Goal: Task Accomplishment & Management: Use online tool/utility

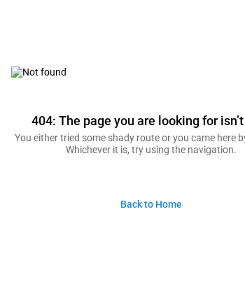
click at [145, 213] on link "Back to Home" at bounding box center [151, 205] width 84 height 30
click at [157, 209] on link "Back to Home" at bounding box center [151, 205] width 84 height 30
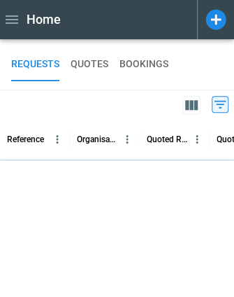
click at [100, 64] on button "QUOTES" at bounding box center [90, 65] width 38 height 34
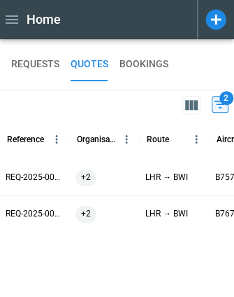
click at [217, 15] on icon at bounding box center [216, 19] width 20 height 20
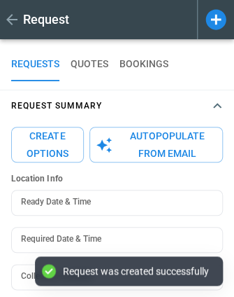
type textarea "*"
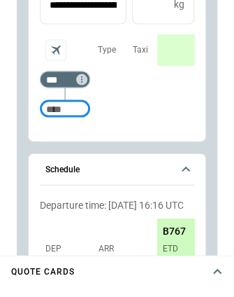
scroll to position [1017, 0]
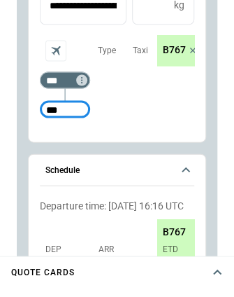
type input "***"
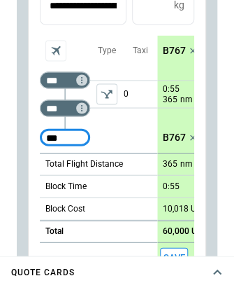
type input "***"
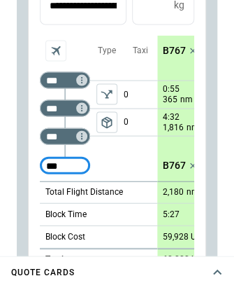
type input "***"
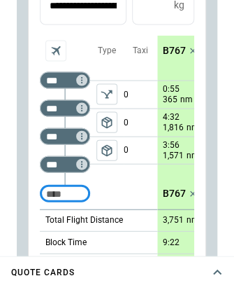
click at [109, 148] on span "package_2" at bounding box center [107, 150] width 14 height 14
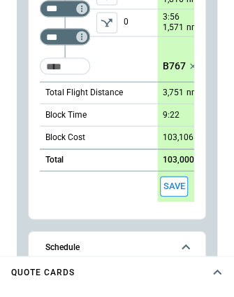
scroll to position [213, 0]
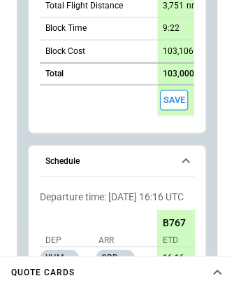
click at [175, 97] on button "Save" at bounding box center [174, 100] width 28 height 20
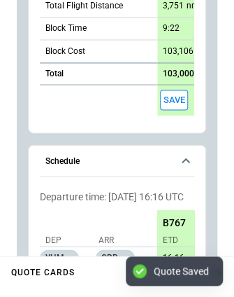
scroll to position [568, 0]
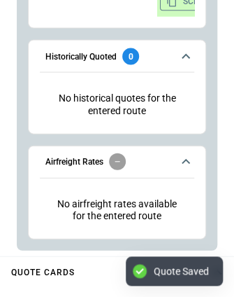
type textarea "*"
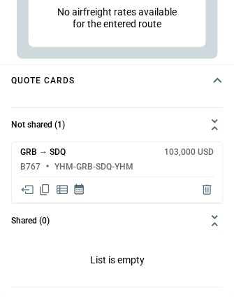
click at [31, 188] on icon "Share quote in email" at bounding box center [27, 190] width 14 height 14
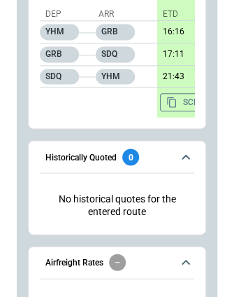
scroll to position [507, 0]
